Goal: Transaction & Acquisition: Register for event/course

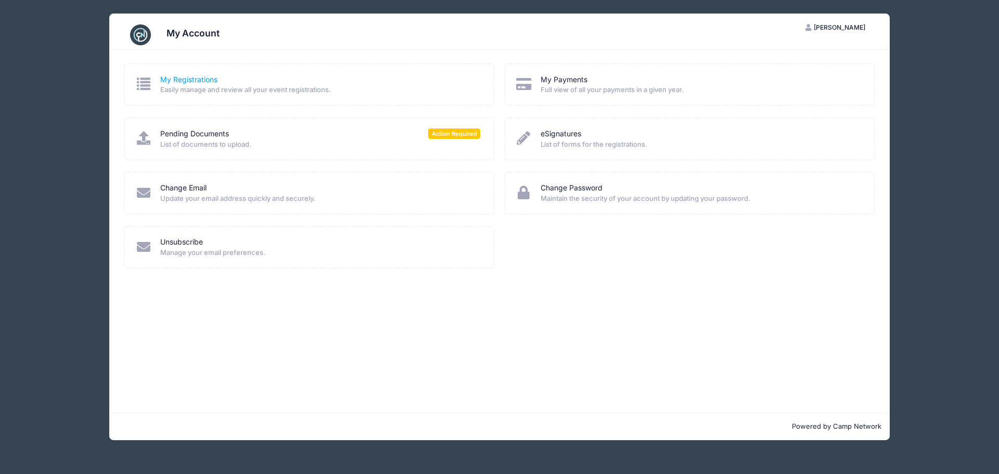
click at [185, 83] on link "My Registrations" at bounding box center [188, 79] width 57 height 11
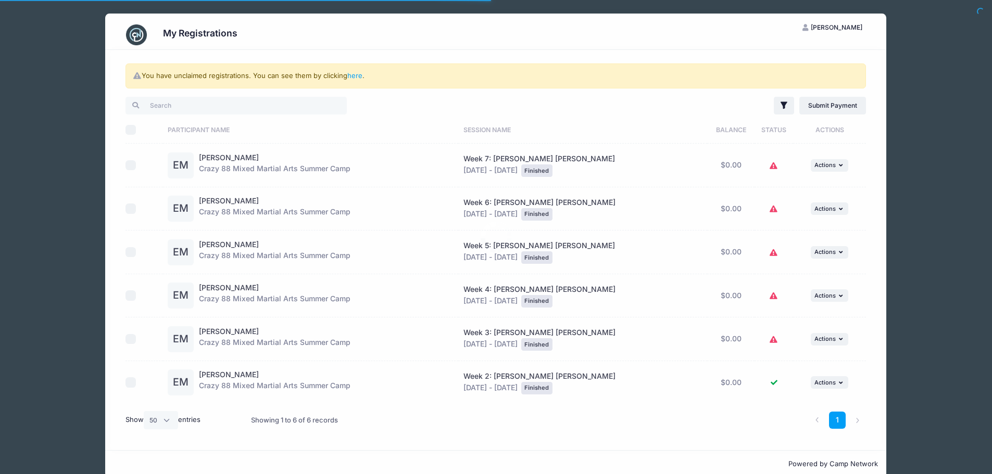
select select "50"
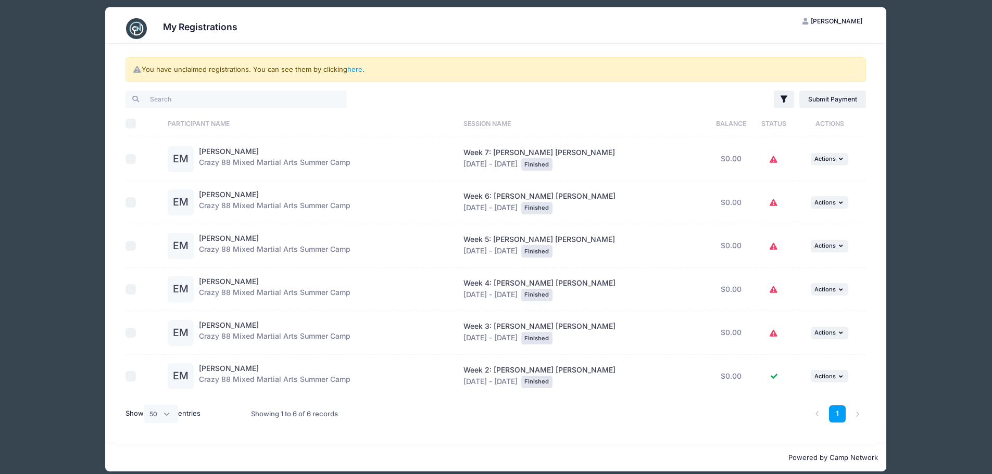
scroll to position [17, 0]
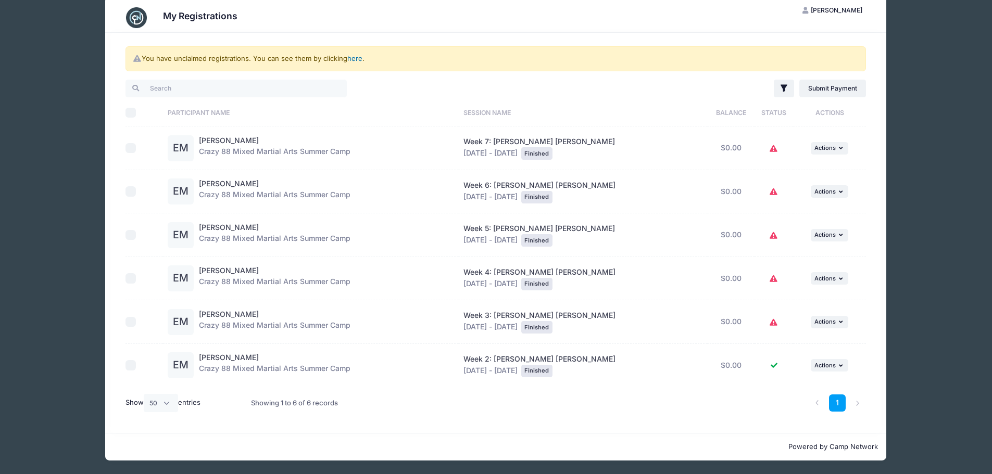
click at [358, 56] on link "here" at bounding box center [354, 58] width 15 height 8
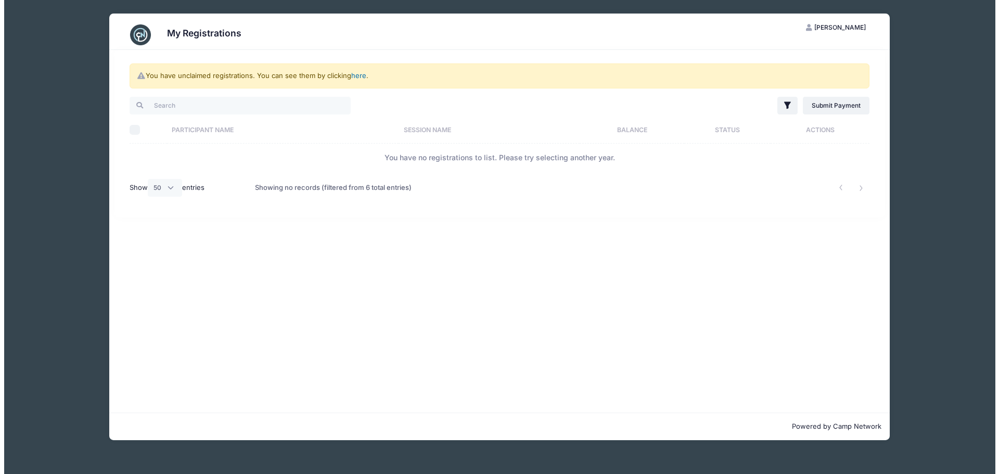
scroll to position [0, 0]
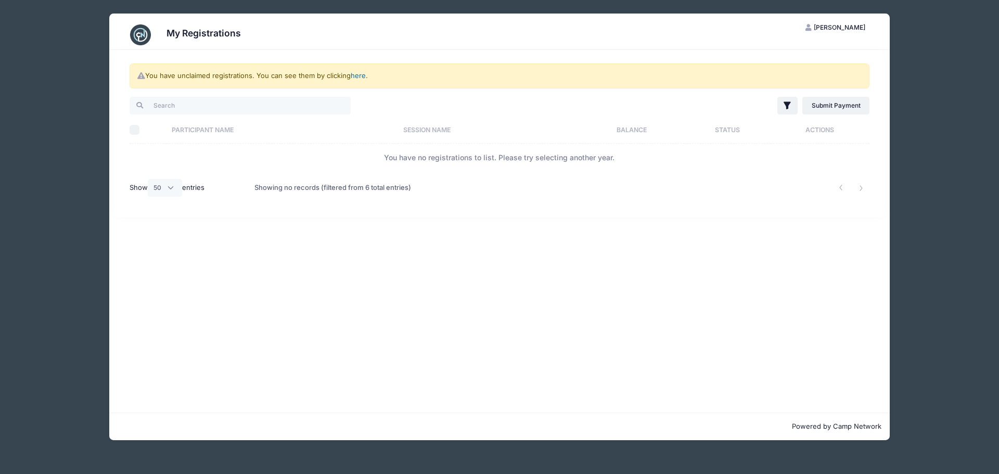
click at [356, 77] on link "here" at bounding box center [358, 75] width 15 height 8
click at [139, 33] on img at bounding box center [140, 34] width 21 height 21
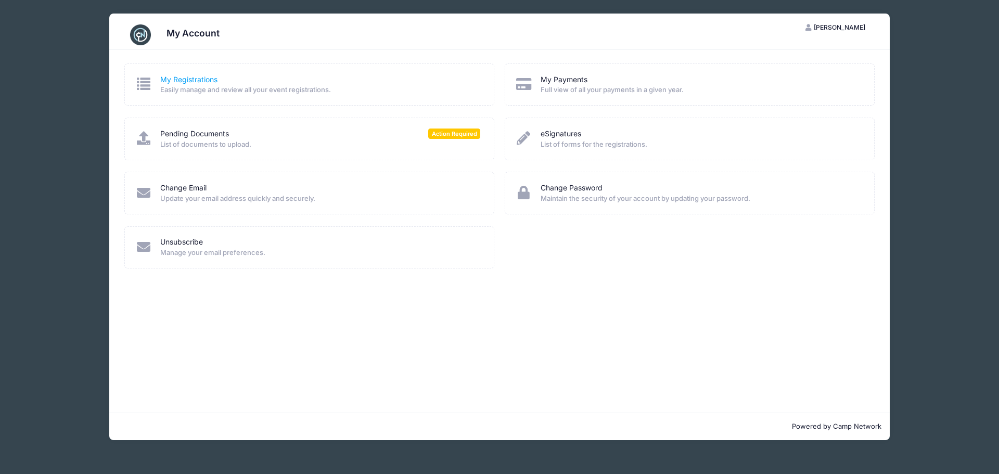
click at [194, 77] on link "My Registrations" at bounding box center [188, 79] width 57 height 11
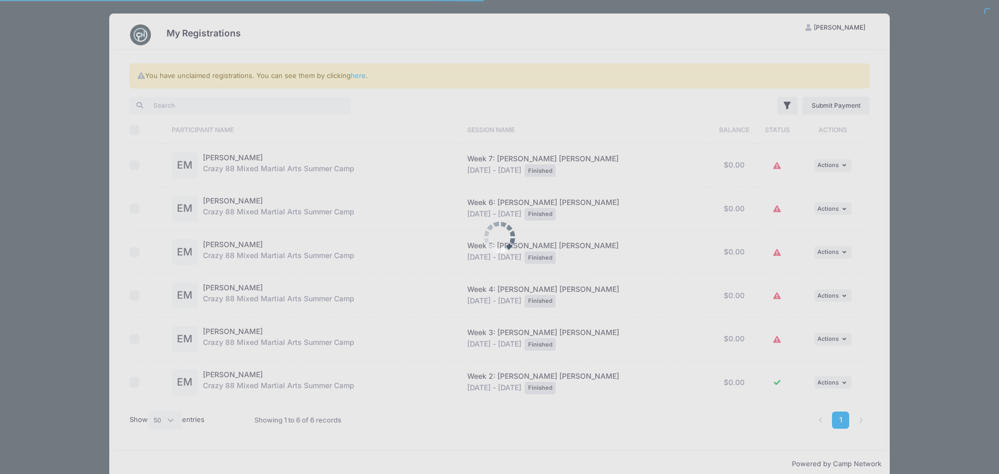
select select "50"
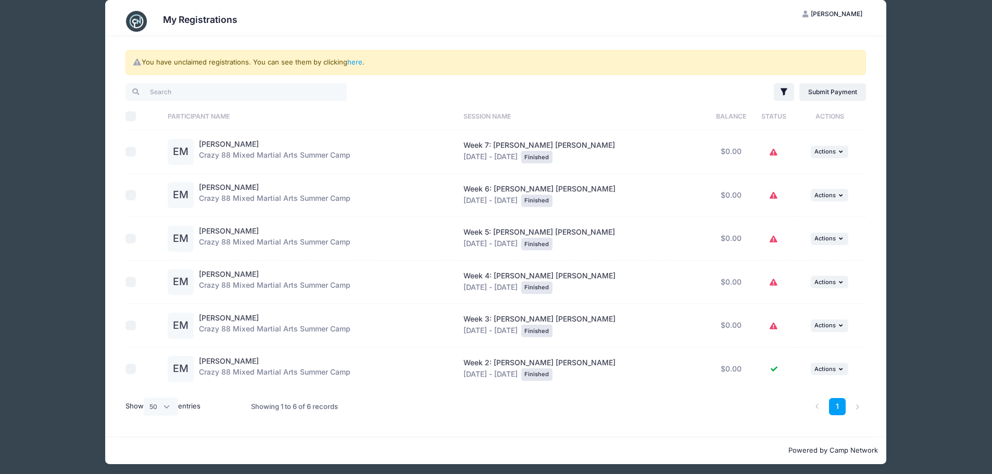
scroll to position [17, 0]
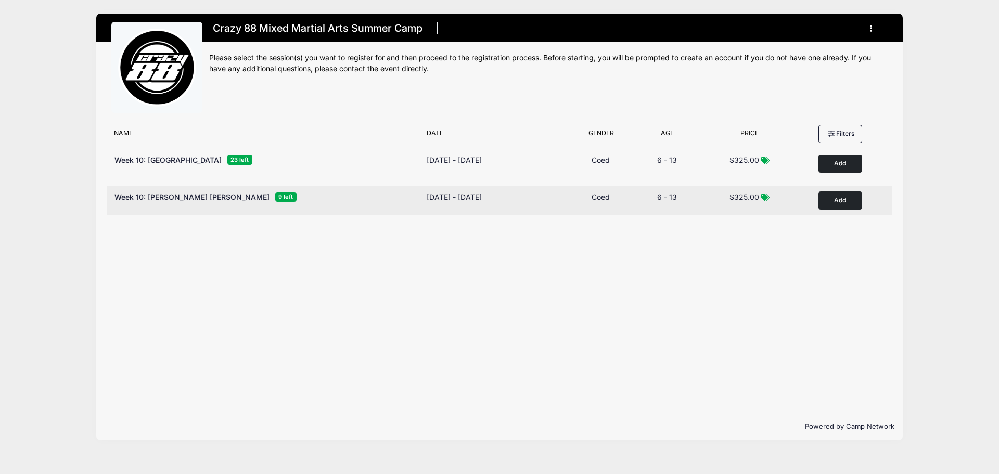
click at [846, 199] on button "Add to Cart" at bounding box center [841, 201] width 44 height 18
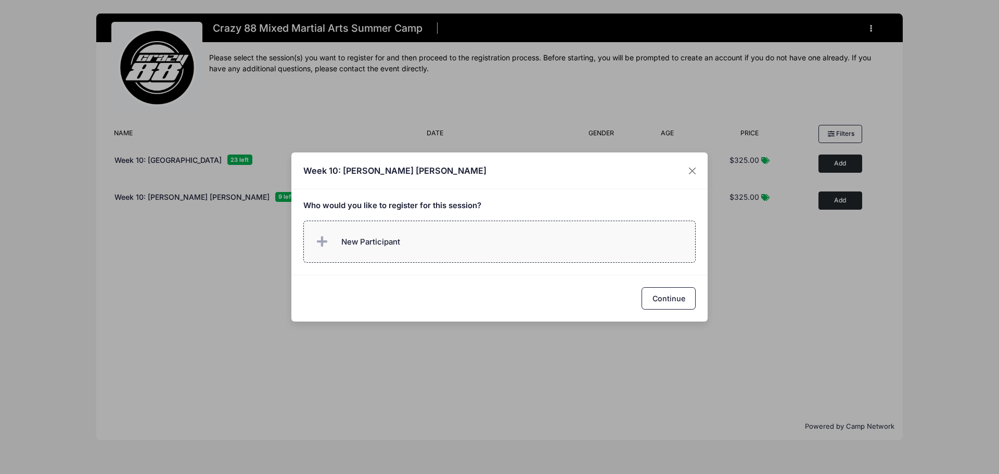
click at [315, 246] on span at bounding box center [324, 242] width 21 height 21
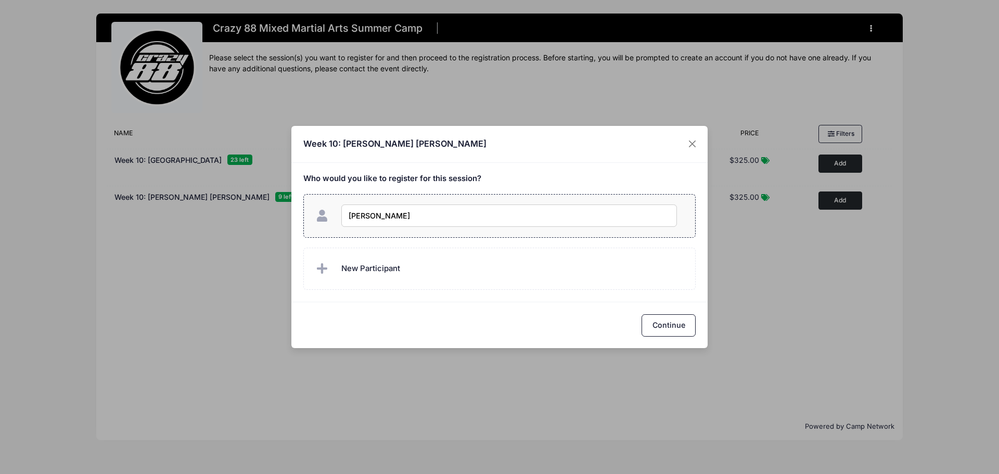
type input "Ethan Maina"
checkbox input "true"
click at [655, 331] on button "Continue" at bounding box center [669, 325] width 54 height 22
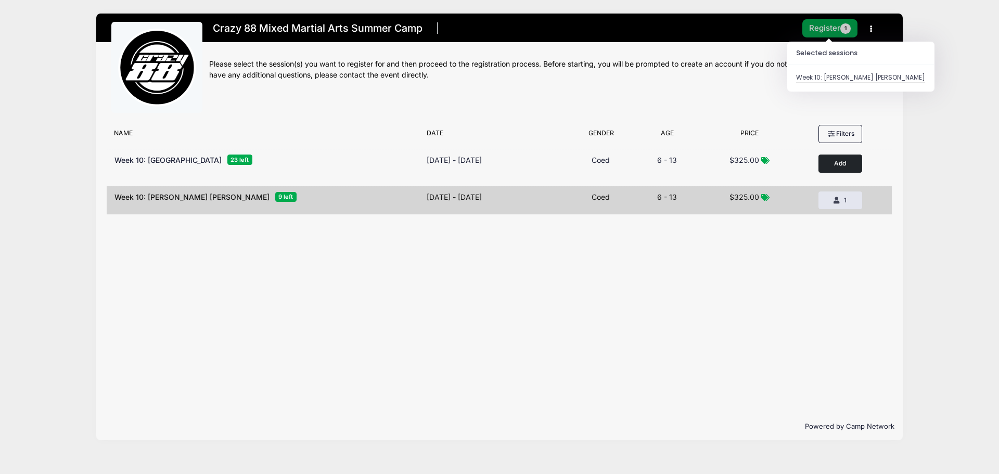
click at [818, 27] on button "Register 1" at bounding box center [830, 28] width 55 height 18
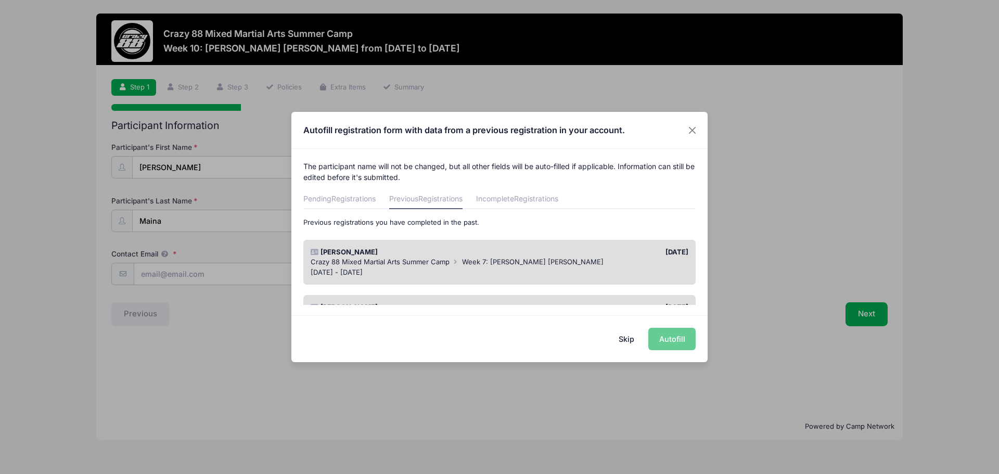
click at [684, 344] on div "Skip Autofill" at bounding box center [499, 338] width 416 height 46
click at [669, 340] on div "Skip Autofill" at bounding box center [499, 338] width 416 height 46
click at [434, 260] on span "Crazy 88 Mixed Martial Arts Summer Camp" at bounding box center [380, 262] width 139 height 8
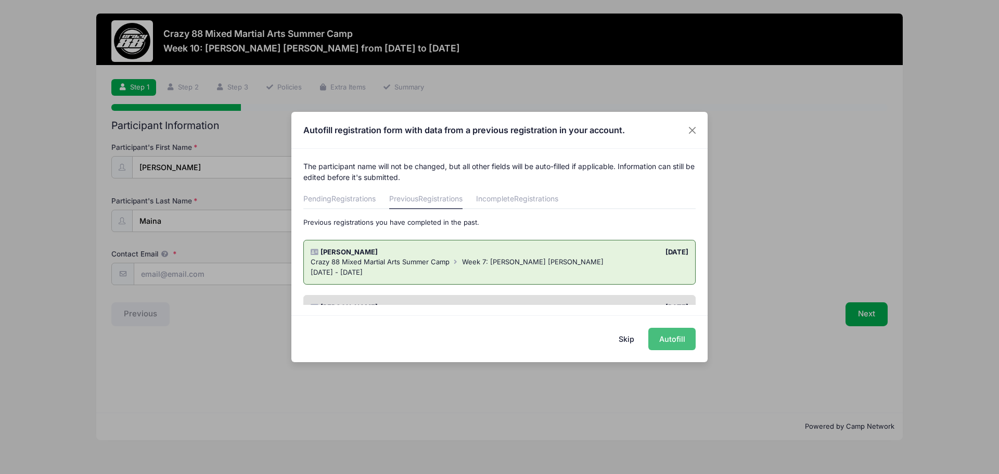
click at [661, 342] on button "Autofill" at bounding box center [672, 339] width 47 height 22
type input "[EMAIL_ADDRESS][DOMAIN_NAME]"
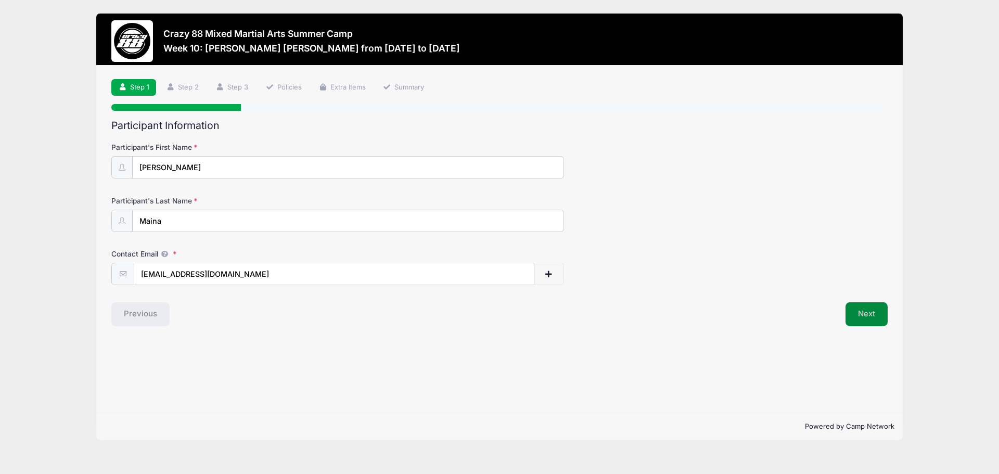
click at [856, 316] on button "Next" at bounding box center [867, 314] width 42 height 24
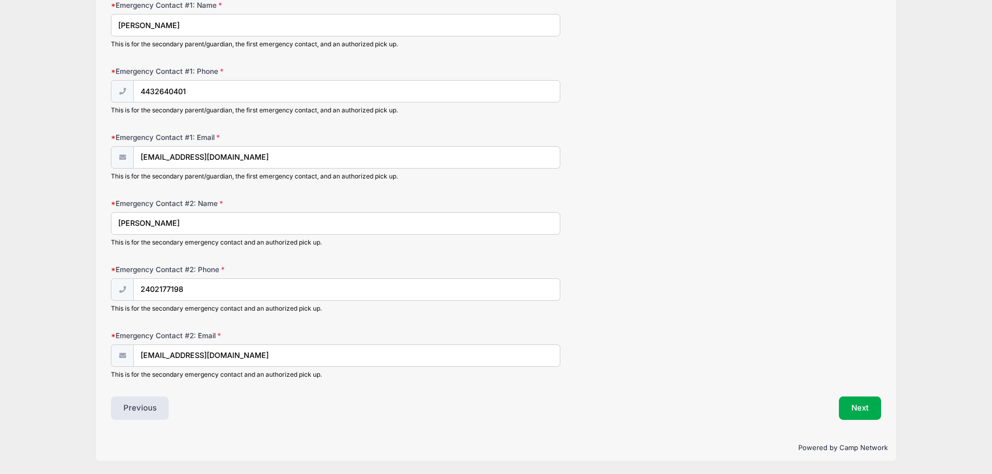
scroll to position [671, 0]
click at [869, 405] on button "Next" at bounding box center [860, 408] width 42 height 24
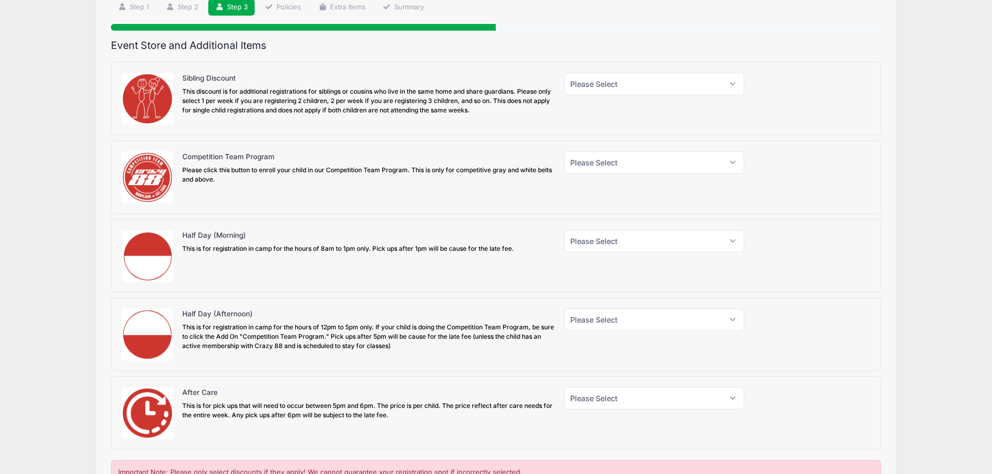
scroll to position [176, 0]
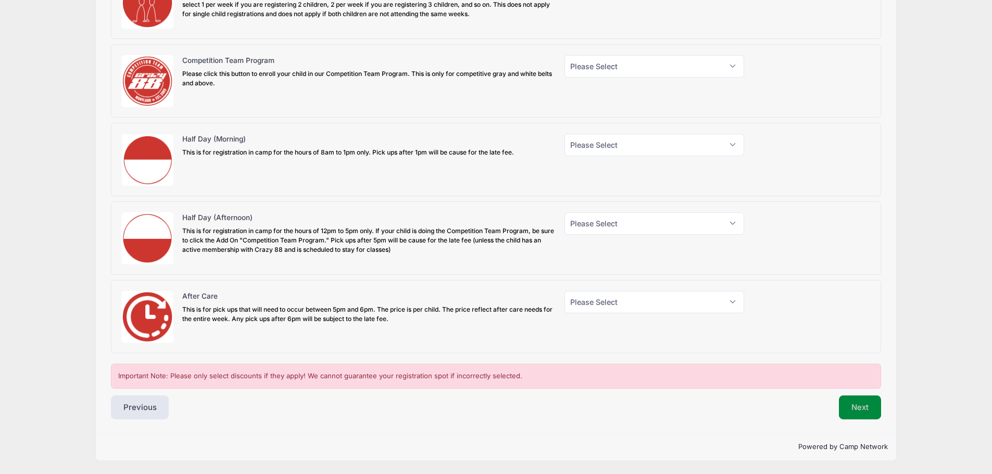
click at [859, 413] on button "Next" at bounding box center [860, 408] width 42 height 24
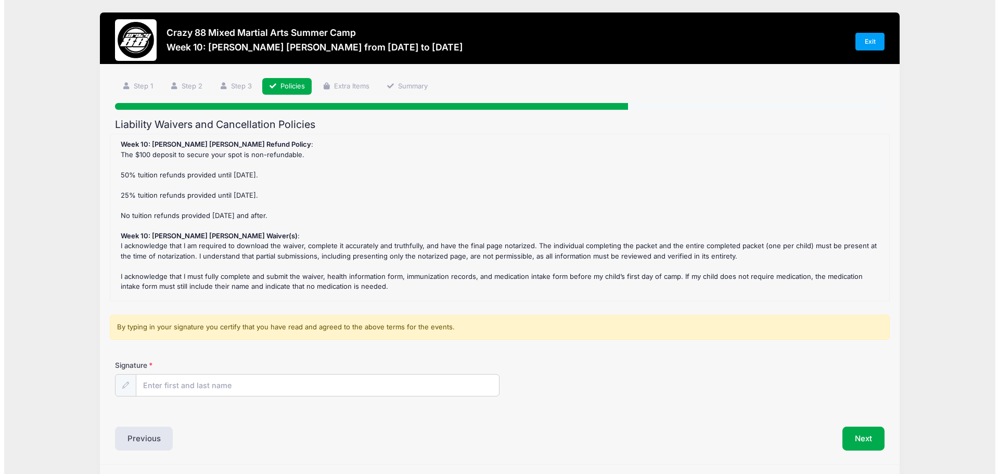
scroll to position [0, 0]
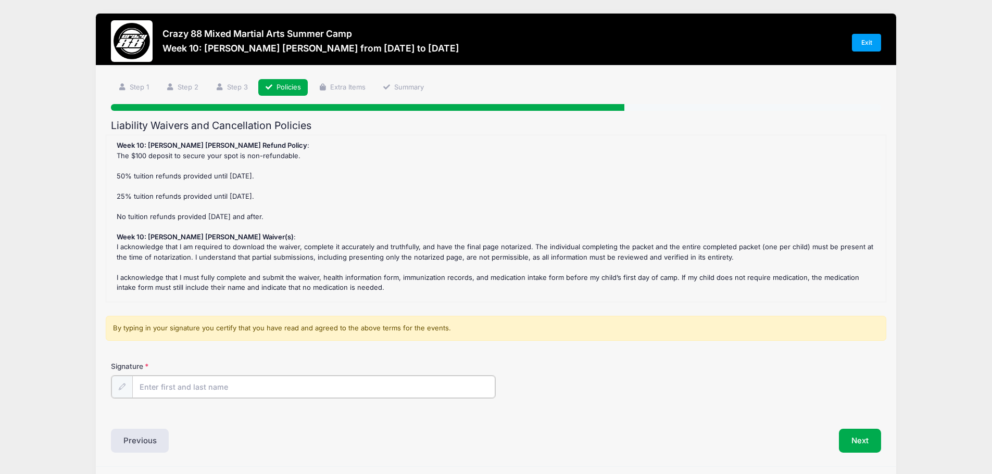
click at [184, 387] on input "Signature" at bounding box center [313, 387] width 363 height 22
type input "[PERSON_NAME]"
click at [868, 441] on button "Next" at bounding box center [860, 440] width 42 height 24
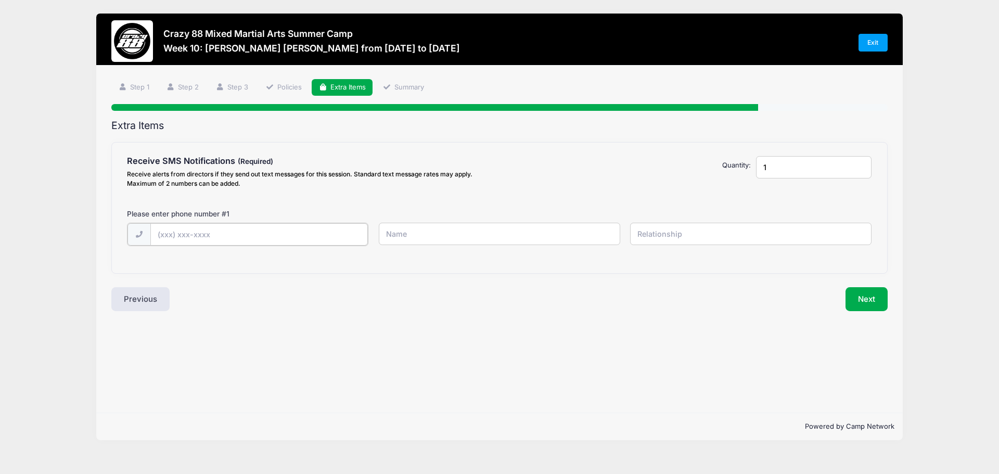
click at [0, 0] on input "text" at bounding box center [0, 0] width 0 height 0
type input "[PHONE_NUMBER]"
type input "[PERSON_NAME]"
click at [0, 0] on input "text" at bounding box center [0, 0] width 0 height 0
type input "Father"
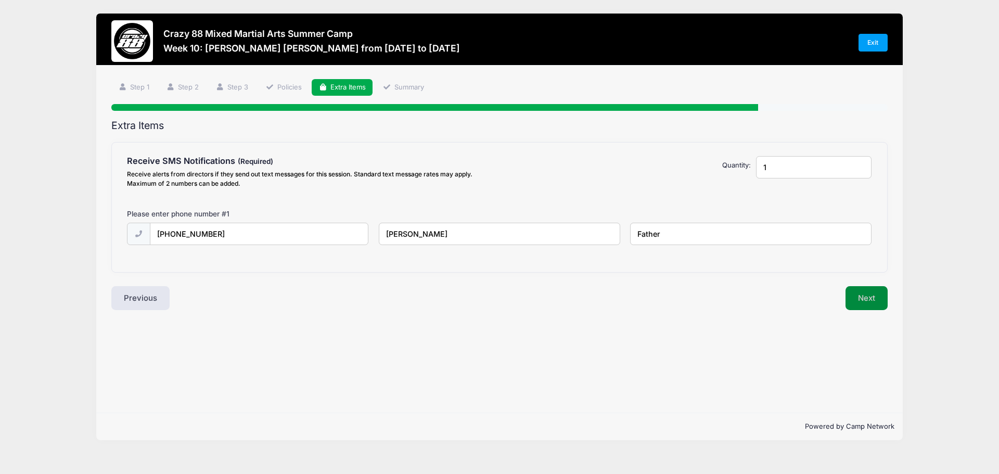
click at [871, 302] on button "Next" at bounding box center [867, 298] width 42 height 24
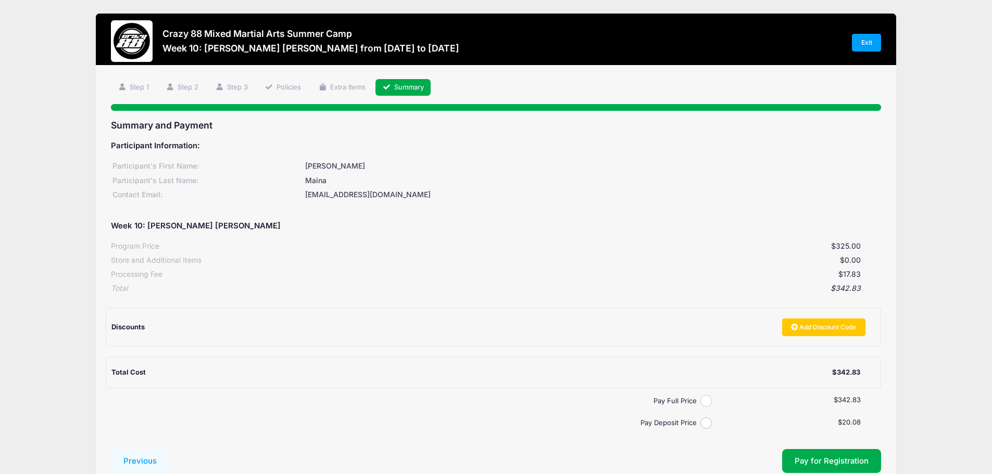
click at [706, 398] on input "Pay Full Price" at bounding box center [706, 401] width 12 height 12
radio input "true"
click at [810, 456] on span "Pay for Registration" at bounding box center [831, 460] width 74 height 9
